Goal: Task Accomplishment & Management: Use online tool/utility

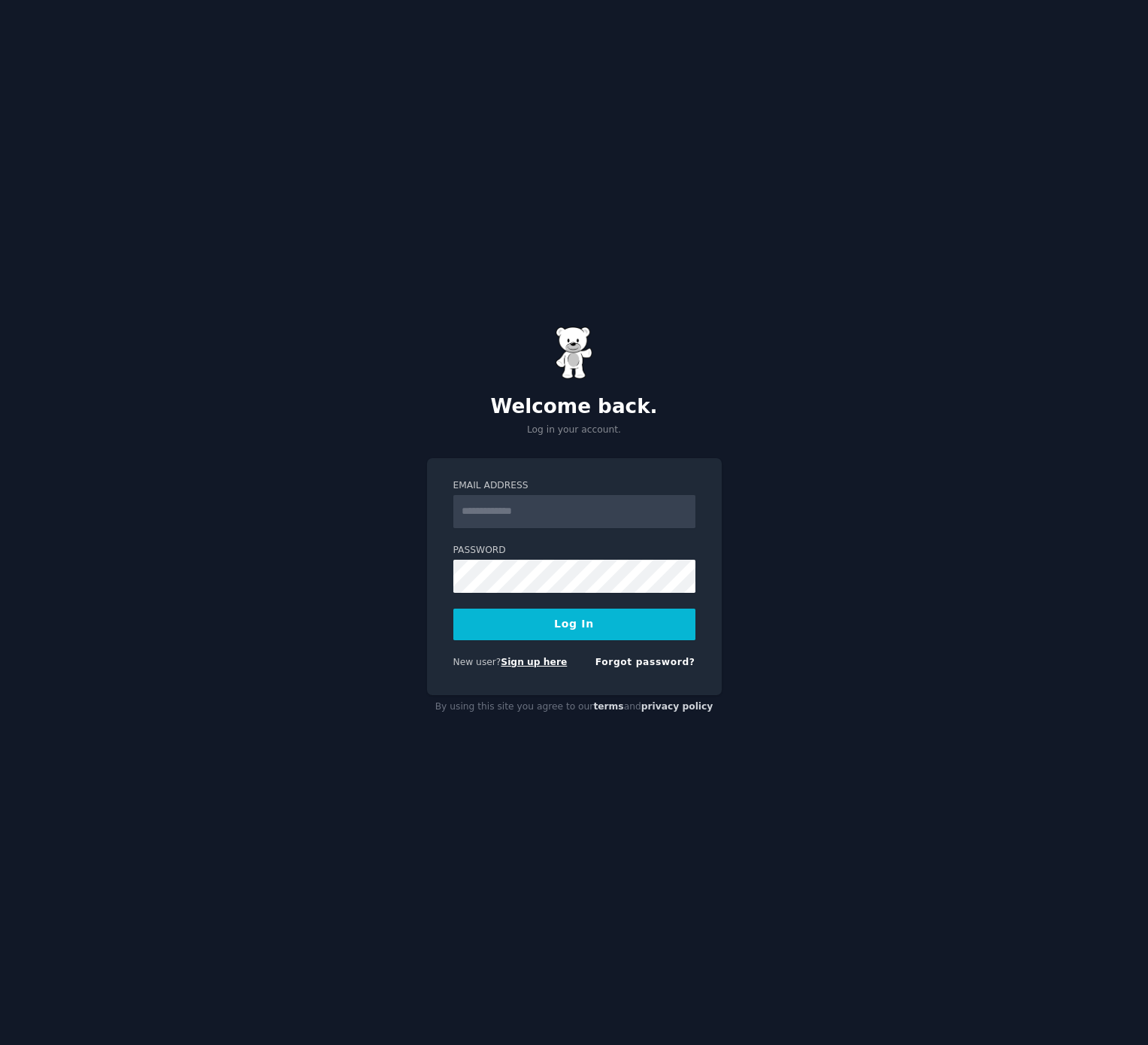
click at [544, 659] on link "Sign up here" at bounding box center [533, 662] width 66 height 10
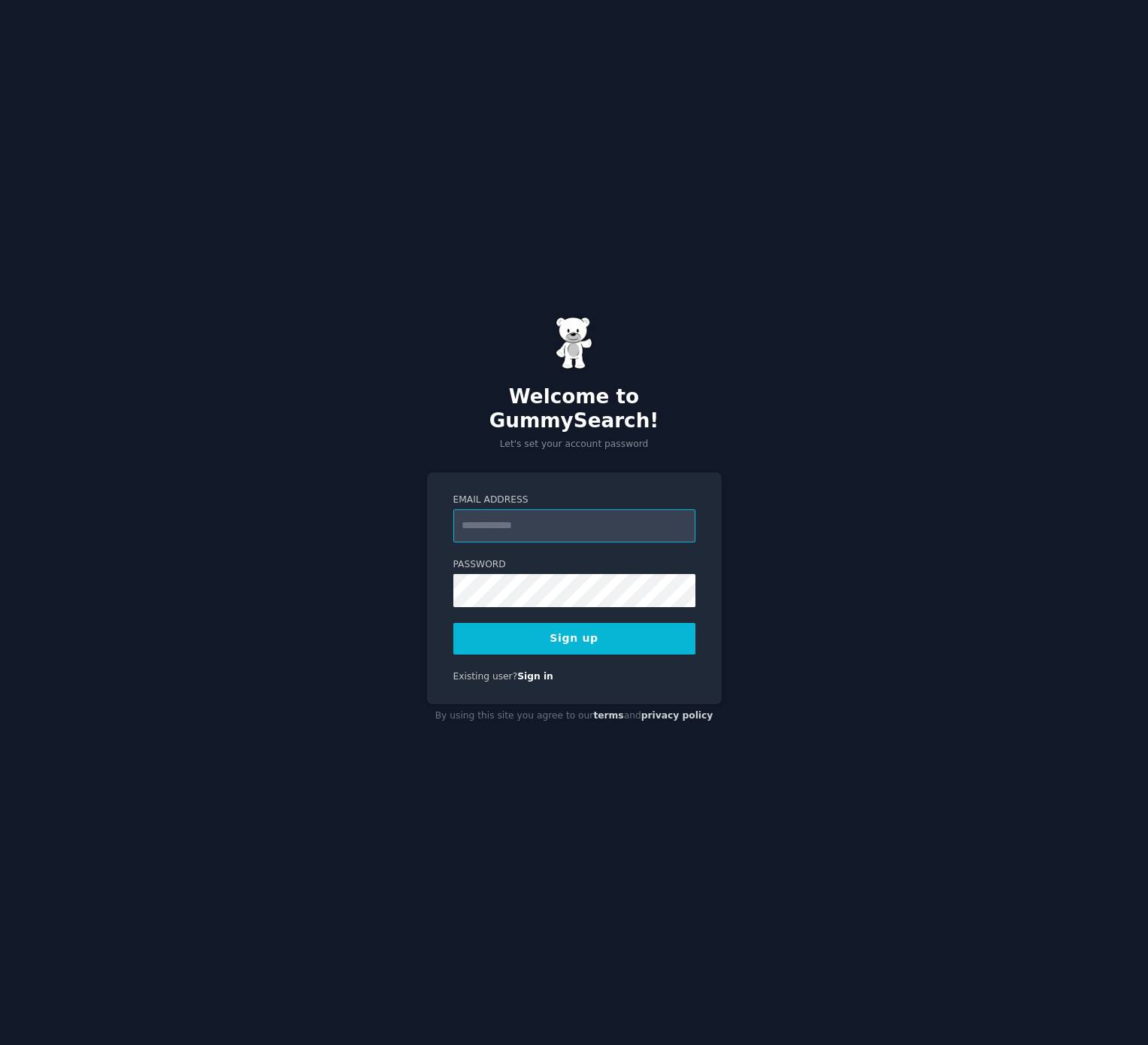
click at [539, 514] on input "Email Address" at bounding box center [574, 525] width 242 height 33
type input "**********"
click at [453, 623] on button "Sign up" at bounding box center [574, 638] width 242 height 31
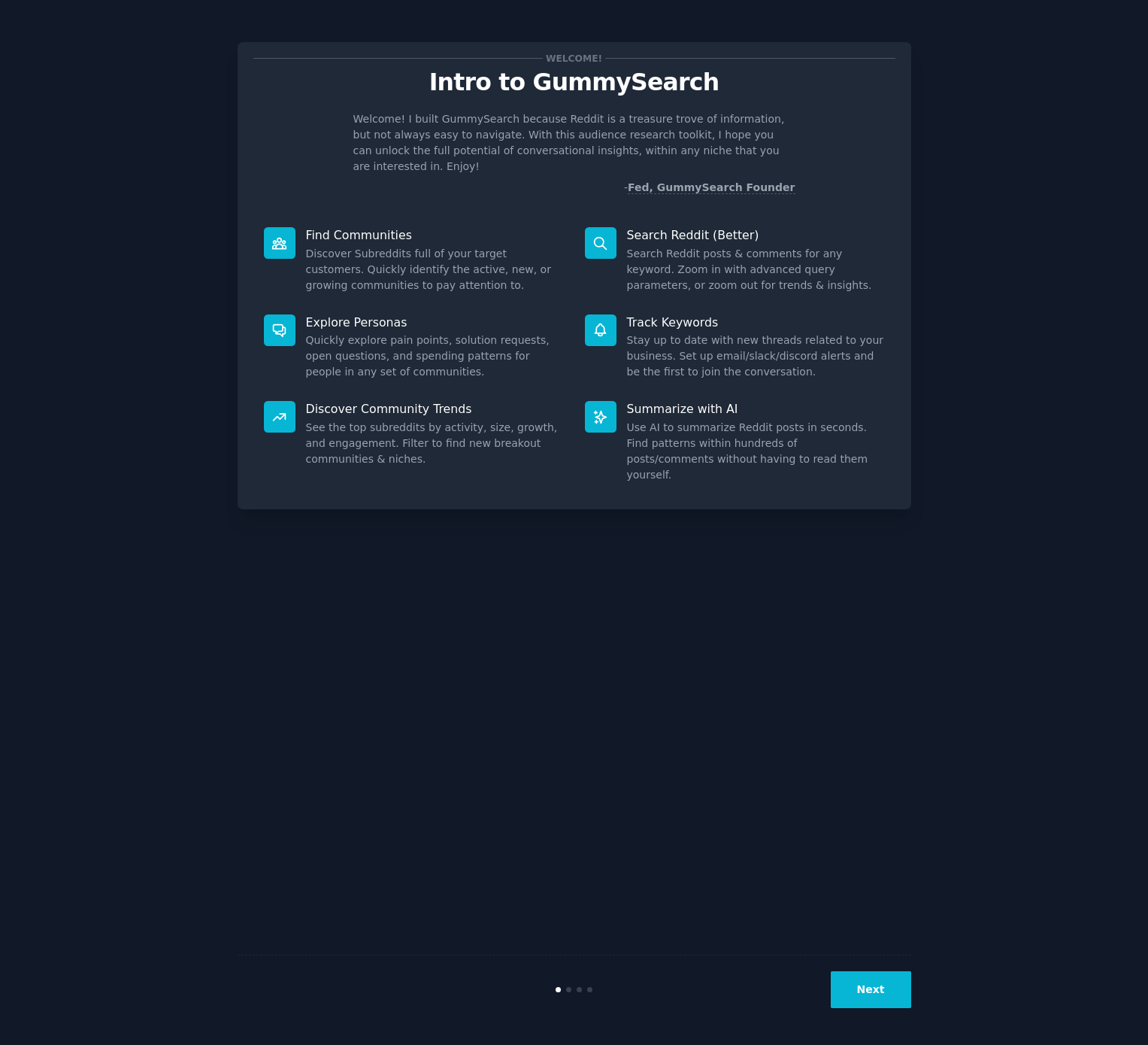
click at [876, 997] on button "Next" at bounding box center [870, 989] width 80 height 37
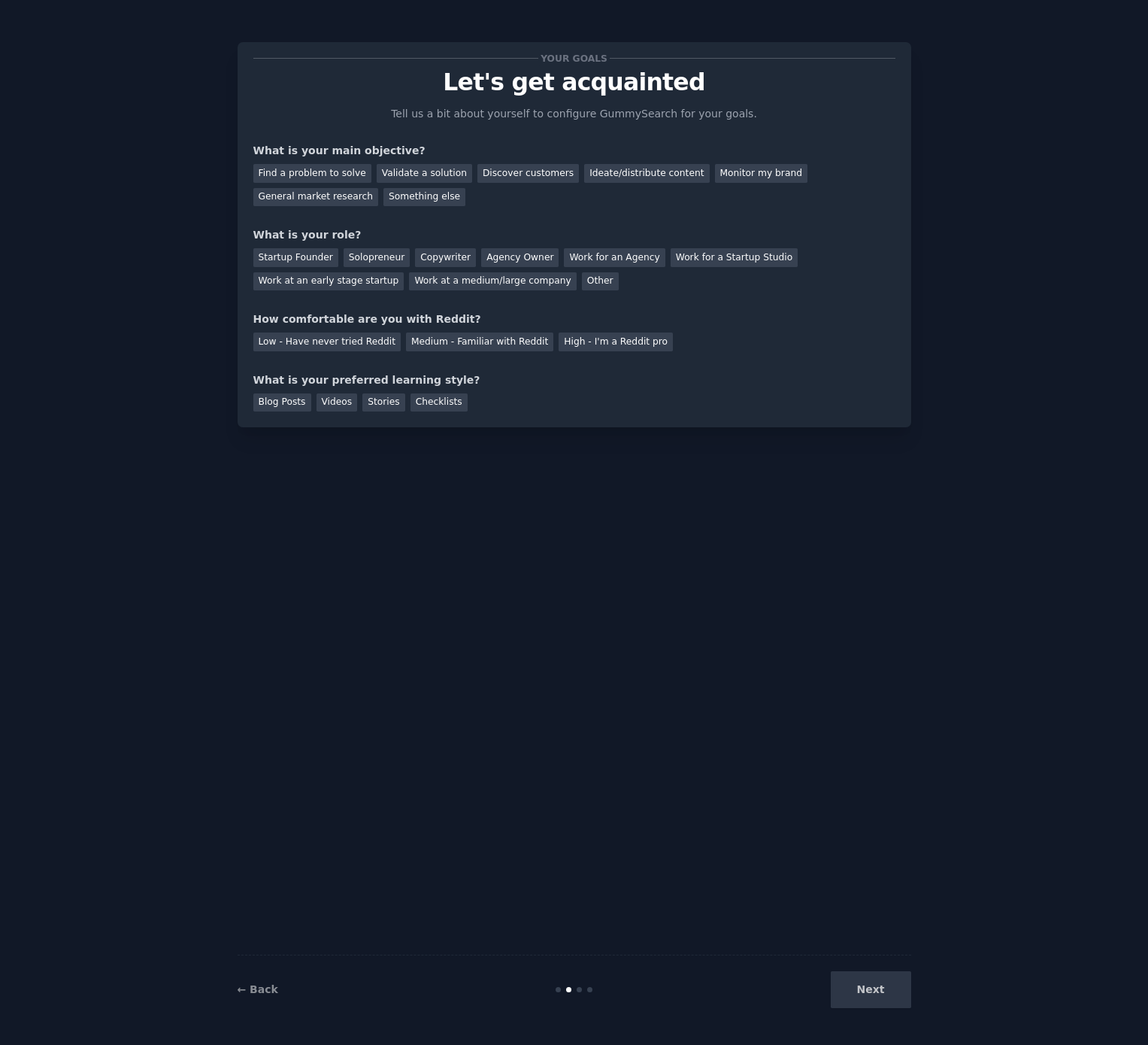
click at [875, 997] on div "Next" at bounding box center [799, 989] width 225 height 37
click at [295, 255] on div "Startup Founder" at bounding box center [295, 257] width 85 height 19
click at [381, 249] on div "Solopreneur" at bounding box center [376, 257] width 66 height 19
click at [268, 251] on div "Startup Founder" at bounding box center [295, 257] width 85 height 19
click at [437, 175] on div "Validate a solution" at bounding box center [424, 173] width 95 height 19
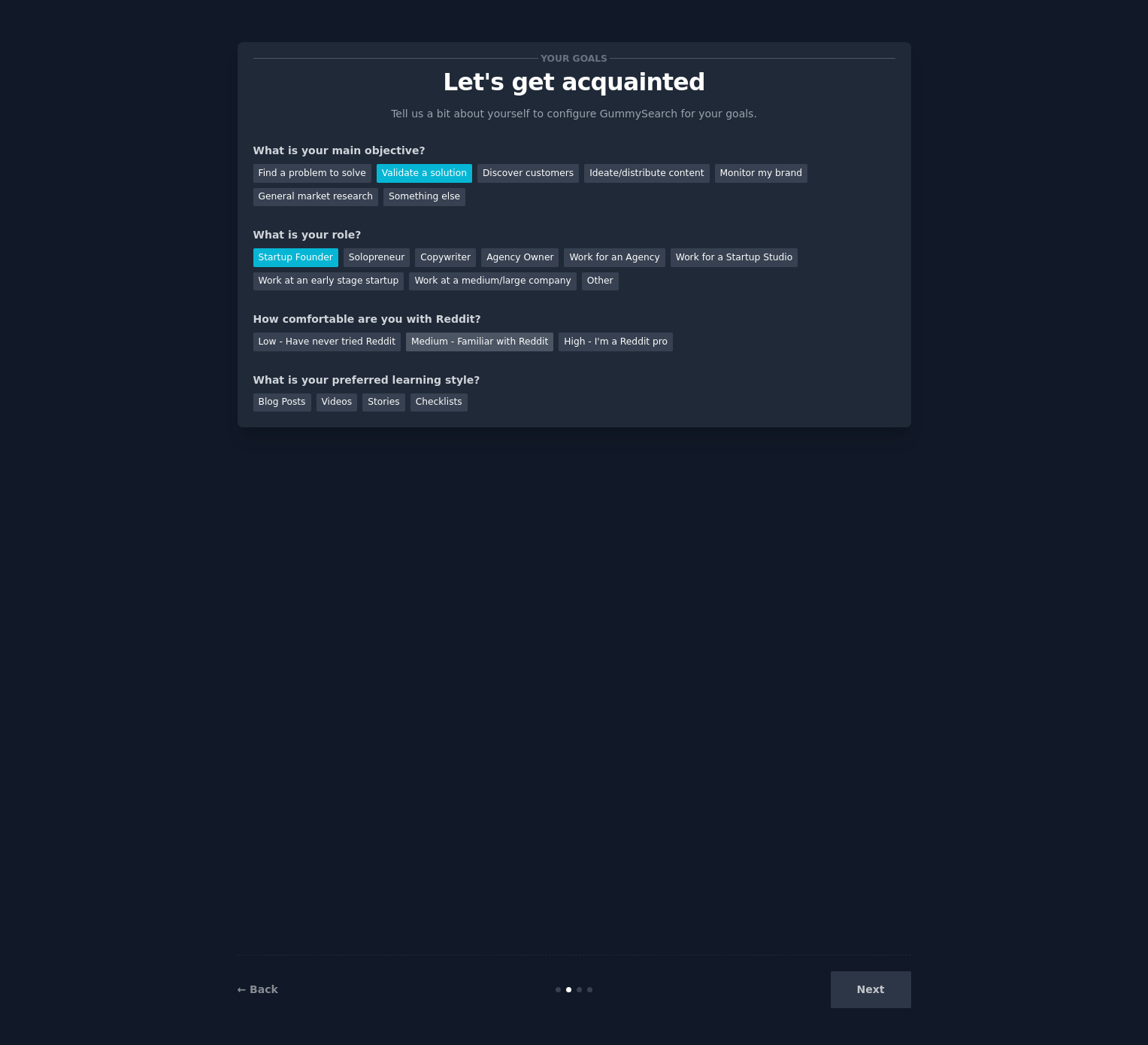
click at [483, 341] on div "Medium - Familiar with Reddit" at bounding box center [479, 342] width 148 height 19
click at [328, 403] on div "Videos" at bounding box center [337, 403] width 41 height 19
click at [880, 992] on button "Next" at bounding box center [870, 989] width 80 height 37
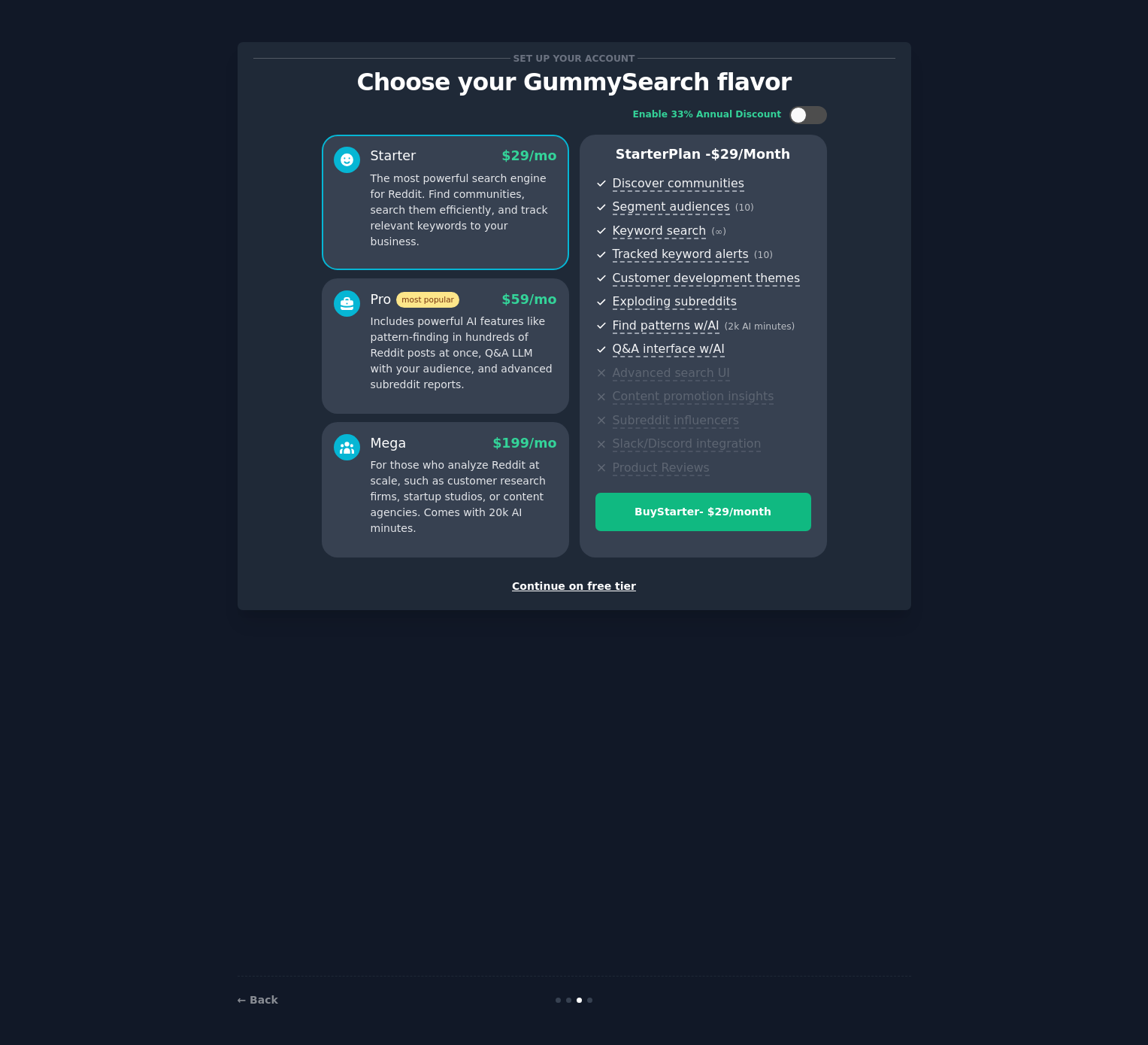
click at [559, 585] on div "Continue on free tier" at bounding box center [574, 586] width 642 height 16
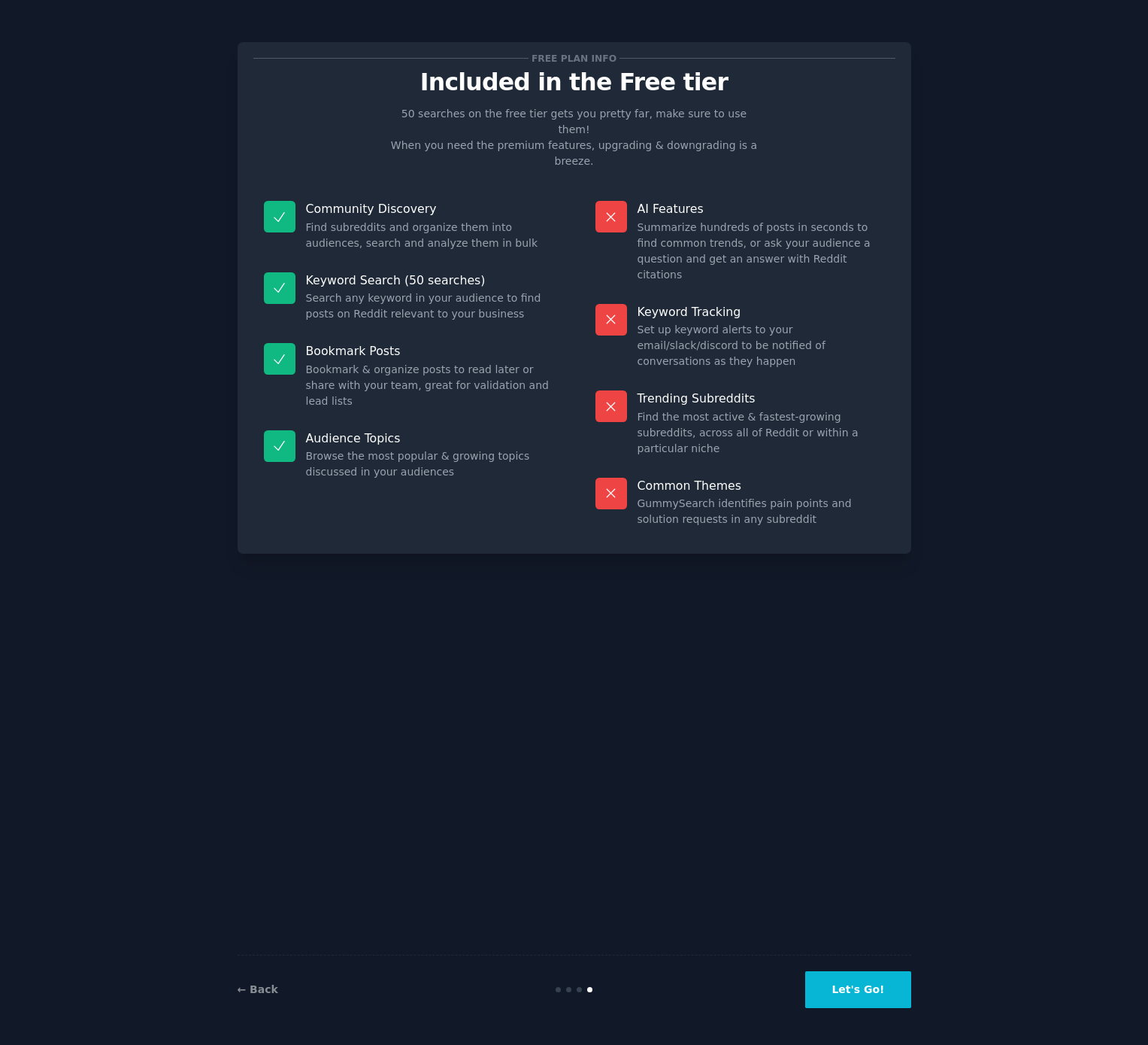
click at [871, 999] on button "Let's Go!" at bounding box center [858, 989] width 106 height 37
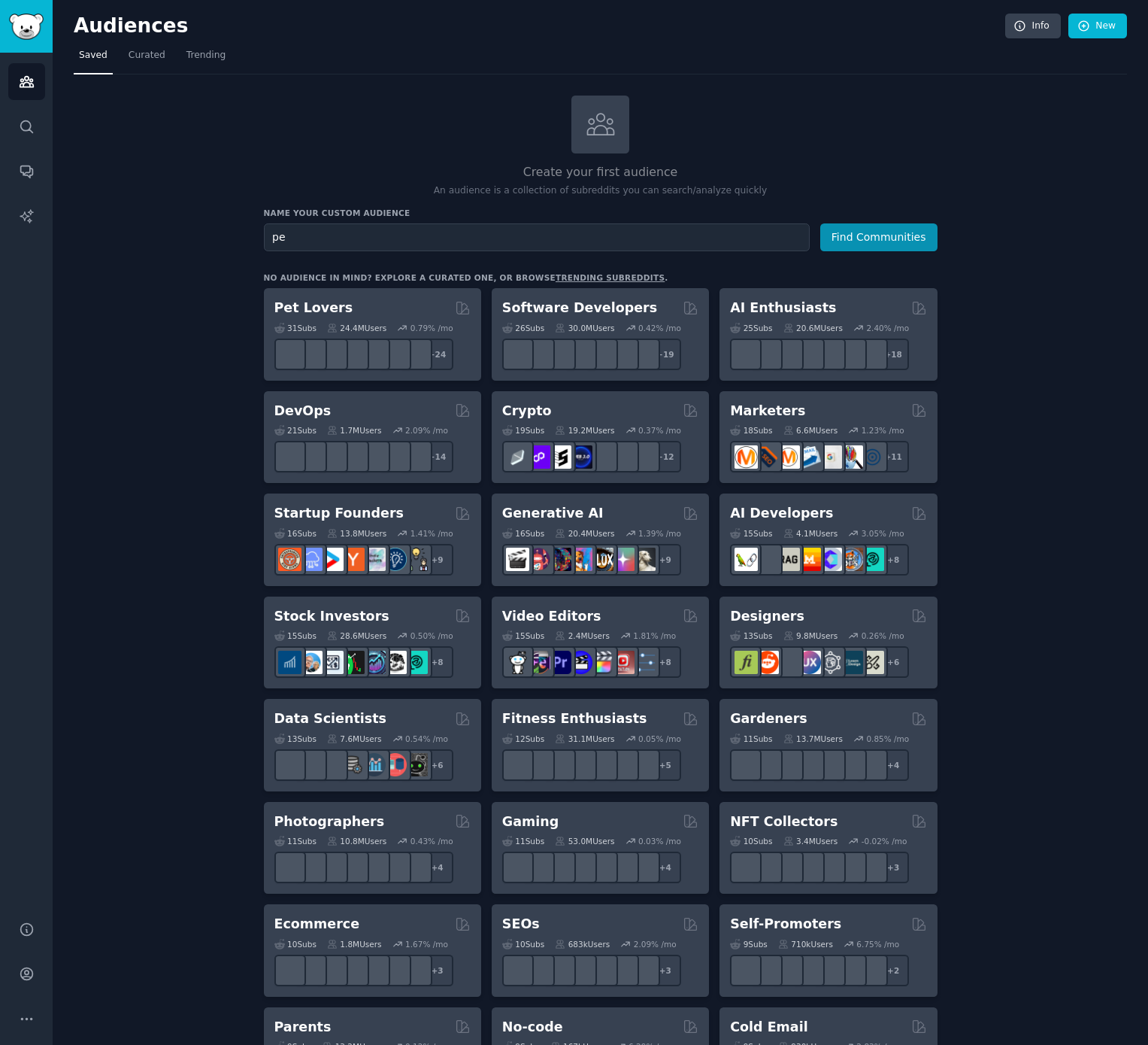
type input "p"
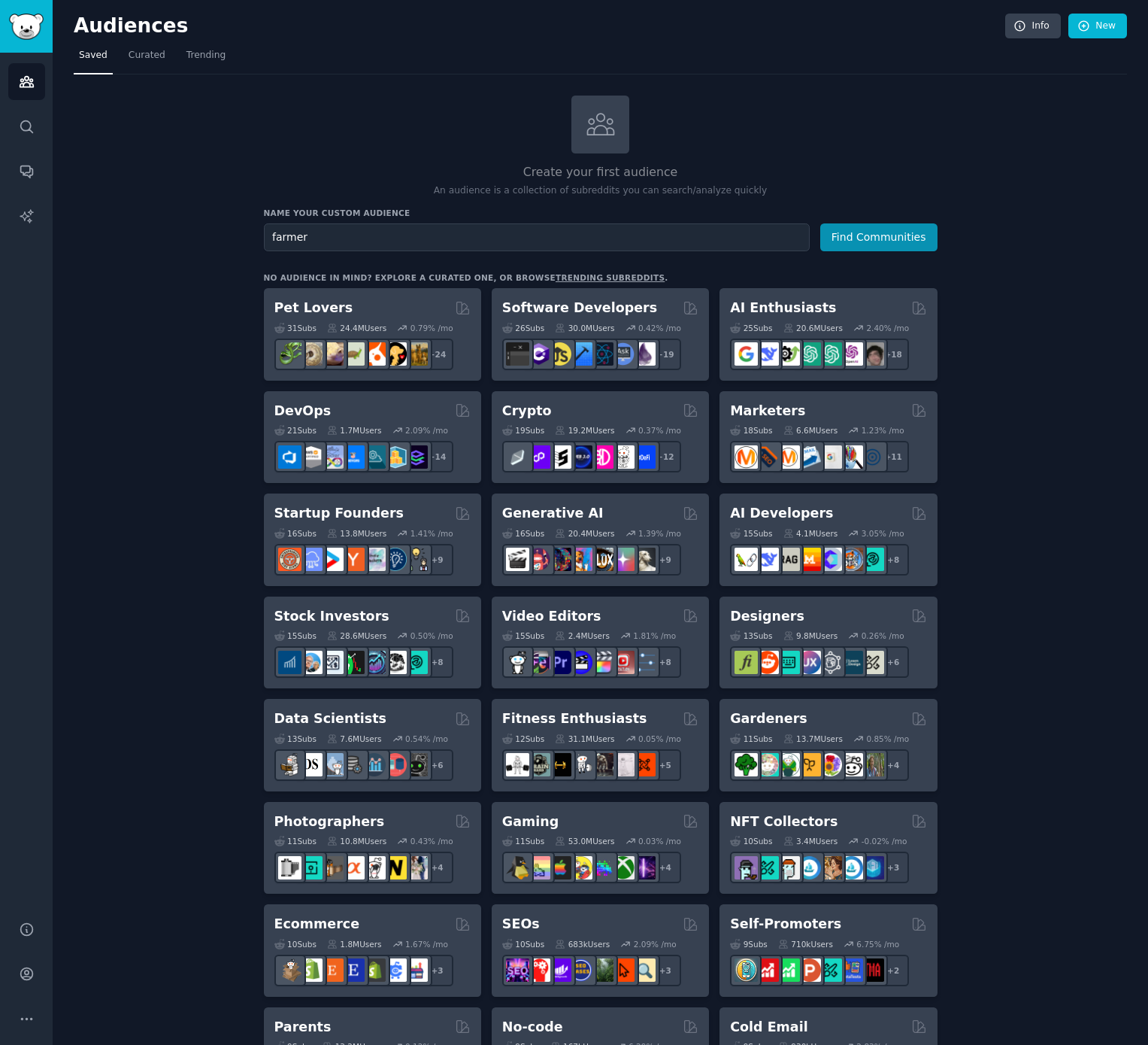
type input "farmer"
click at [820, 224] on button "Find Communities" at bounding box center [879, 237] width 117 height 28
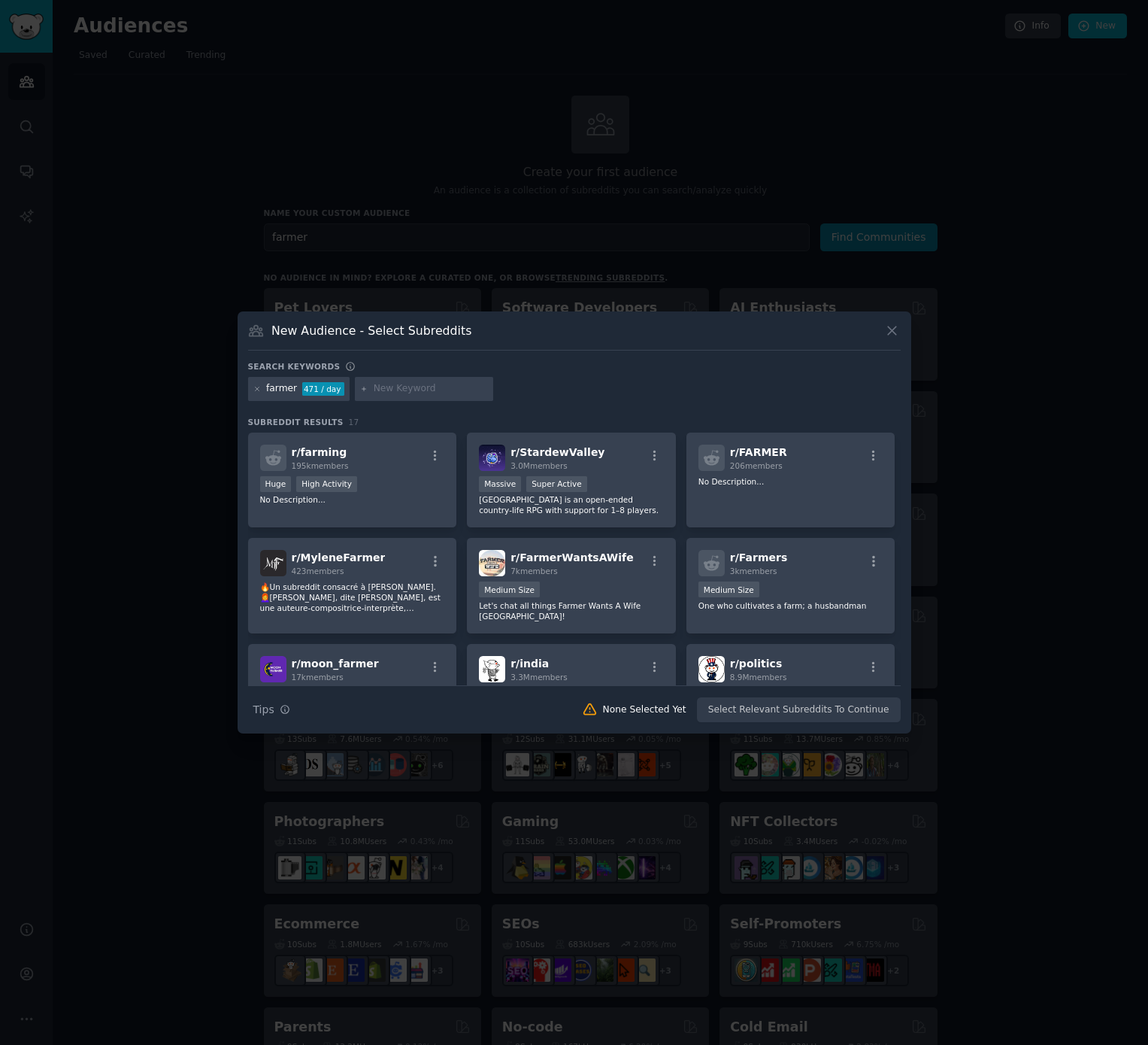
click at [157, 153] on div at bounding box center [574, 522] width 1148 height 1045
